Goal: Information Seeking & Learning: Learn about a topic

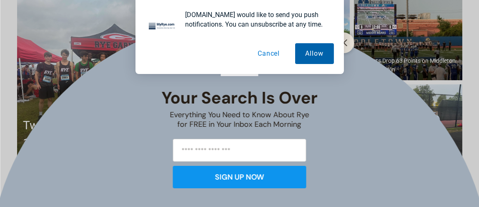
click at [321, 57] on button "Allow" at bounding box center [314, 53] width 39 height 21
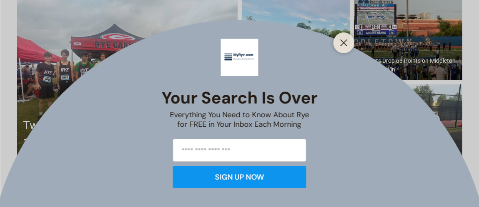
click at [344, 42] on line "Close" at bounding box center [343, 43] width 6 height 6
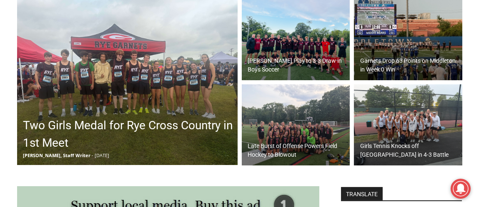
click at [378, 55] on div "Garnets Drop 63 Points on Middleton in Week 0 Win" at bounding box center [410, 66] width 104 height 22
